Goal: Task Accomplishment & Management: Manage account settings

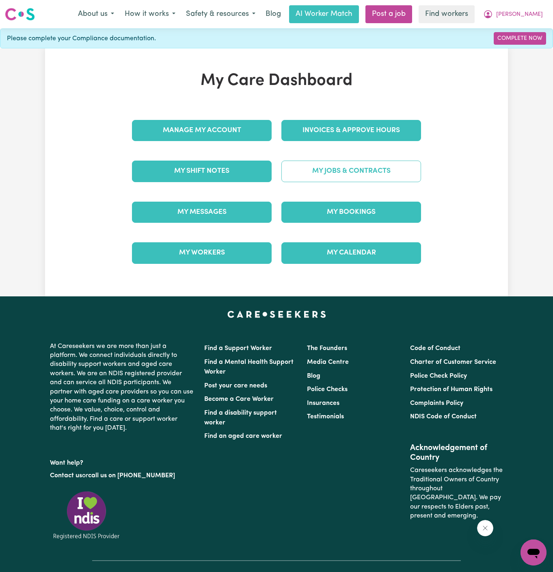
click at [334, 173] on link "My Jobs & Contracts" at bounding box center [352, 170] width 140 height 21
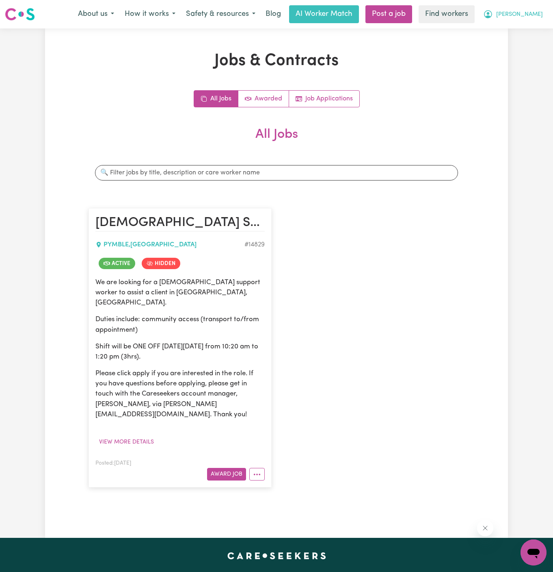
click at [526, 17] on span "[PERSON_NAME]" at bounding box center [519, 14] width 47 height 9
click at [537, 18] on span "[PERSON_NAME]" at bounding box center [519, 14] width 47 height 9
click at [535, 13] on span "[PERSON_NAME]" at bounding box center [519, 14] width 47 height 9
click at [535, 27] on link "My Dashboard" at bounding box center [516, 31] width 64 height 15
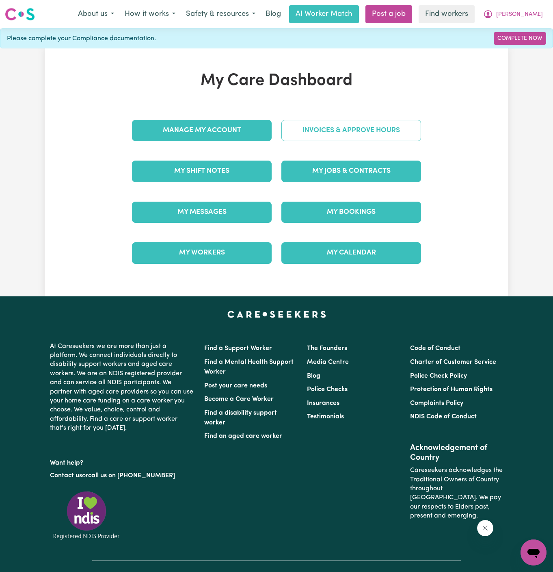
click at [399, 138] on link "Invoices & Approve Hours" at bounding box center [352, 130] width 140 height 21
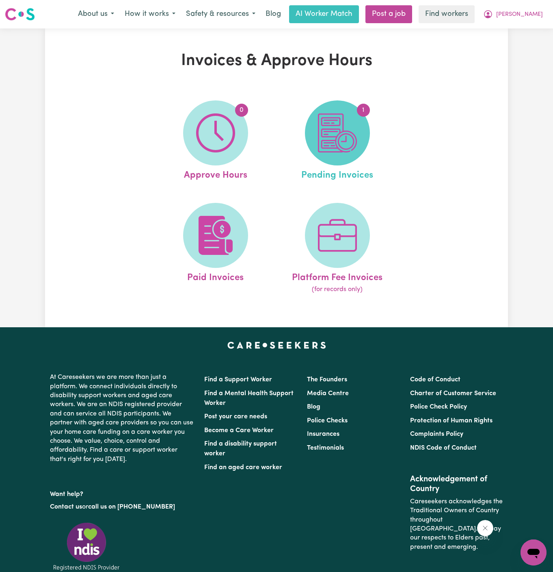
click at [335, 134] on img at bounding box center [337, 132] width 39 height 39
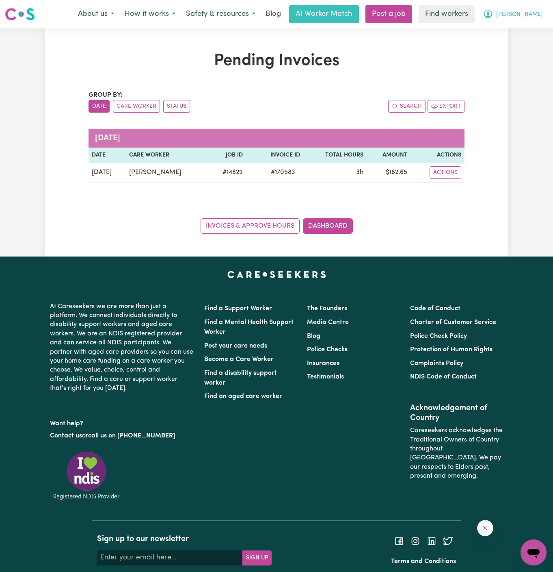
click at [531, 10] on button "[PERSON_NAME]" at bounding box center [513, 14] width 70 height 17
click at [521, 37] on link "My Dashboard" at bounding box center [516, 31] width 64 height 15
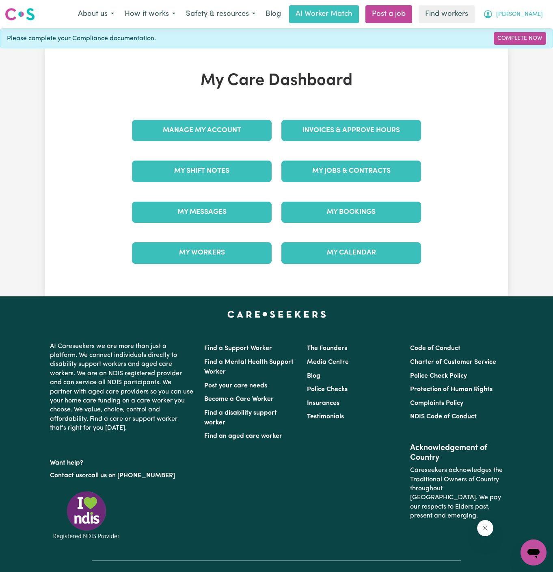
click at [544, 18] on button "[PERSON_NAME]" at bounding box center [513, 14] width 70 height 17
click at [535, 44] on link "Logout" at bounding box center [516, 46] width 64 height 15
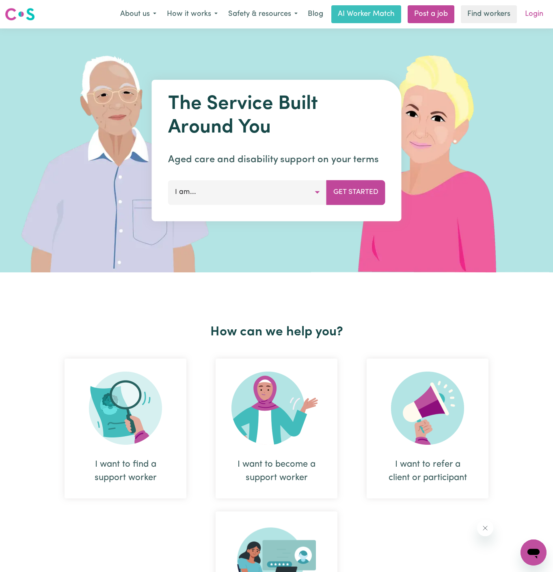
click at [535, 9] on link "Login" at bounding box center [534, 14] width 28 height 18
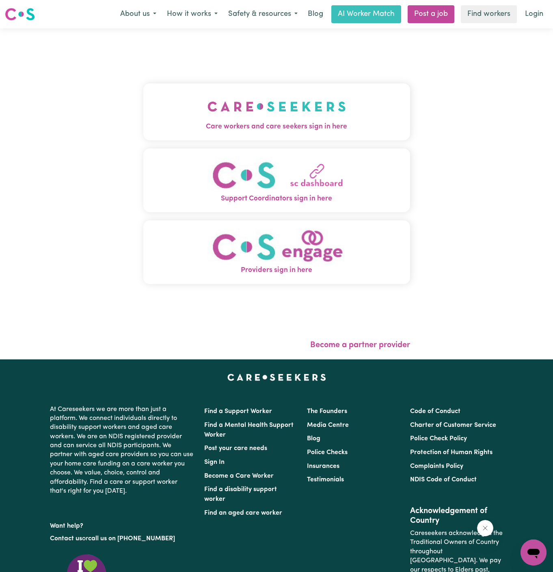
click at [330, 122] on span "Care workers and care seekers sign in here" at bounding box center [276, 126] width 267 height 11
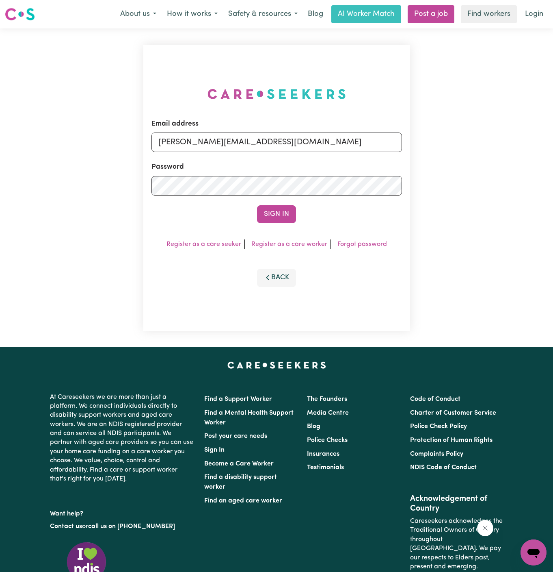
click at [308, 153] on form "Email address [PERSON_NAME][EMAIL_ADDRESS][DOMAIN_NAME] Password Sign In" at bounding box center [277, 171] width 251 height 104
click at [308, 147] on input "[PERSON_NAME][EMAIL_ADDRESS][DOMAIN_NAME]" at bounding box center [277, 142] width 251 height 20
drag, startPoint x: 198, startPoint y: 142, endPoint x: 355, endPoint y: 142, distance: 156.4
click at [355, 142] on input "superuser~[EMAIL_ADDRESS][DOMAIN_NAME]" at bounding box center [277, 142] width 251 height 20
click at [257, 205] on button "Sign In" at bounding box center [276, 214] width 39 height 18
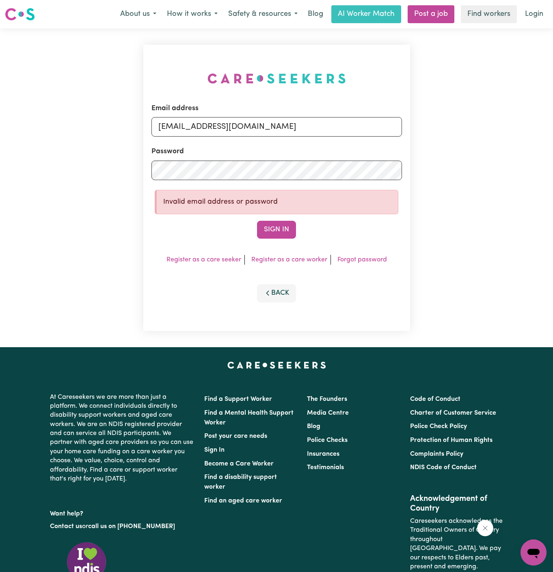
click at [200, 126] on input "[EMAIL_ADDRESS][DOMAIN_NAME]" at bounding box center [277, 127] width 251 height 20
type input "[EMAIL_ADDRESS][DOMAIN_NAME]"
click at [257, 221] on button "Sign In" at bounding box center [276, 230] width 39 height 18
